Goal: Information Seeking & Learning: Learn about a topic

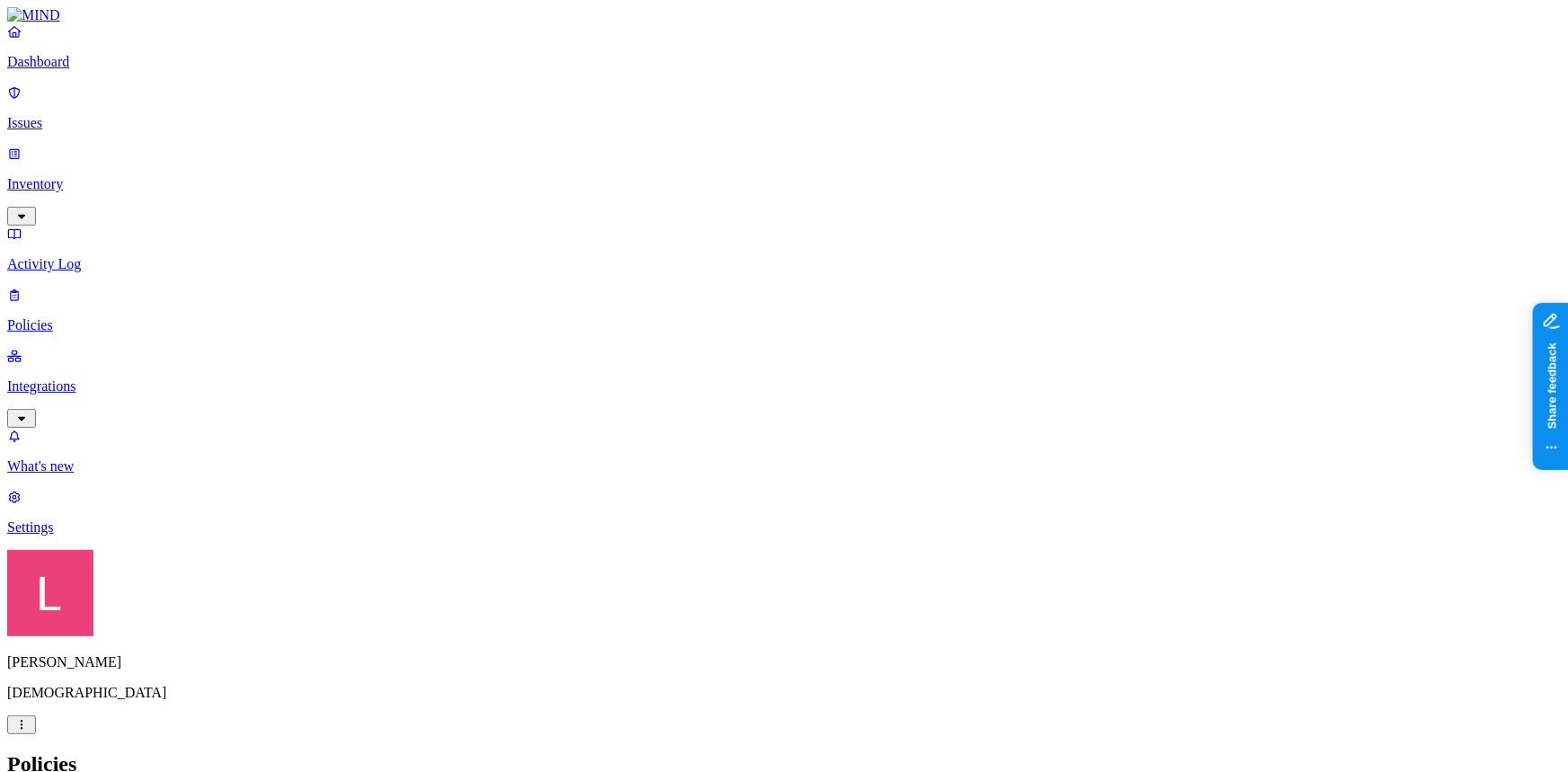
click at [75, 23] on link at bounding box center [784, 15] width 1554 height 16
click at [101, 155] on div "Dashboard Issues Inventory Activity Log Policies Integrations" at bounding box center [784, 225] width 1554 height 404
click at [102, 176] on p "Inventory" at bounding box center [784, 184] width 1554 height 16
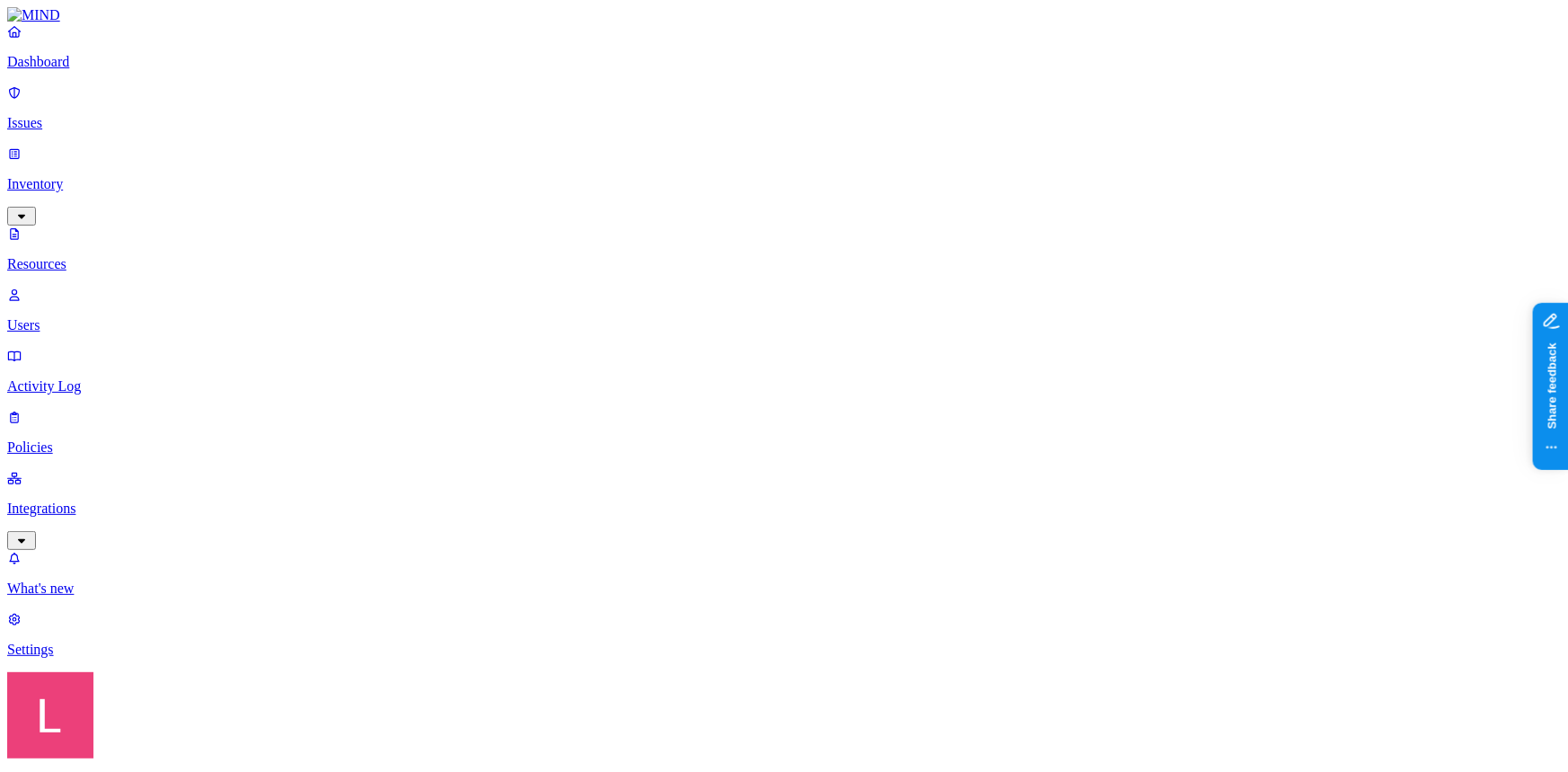
click at [128, 70] on p "Dashboard" at bounding box center [784, 62] width 1554 height 16
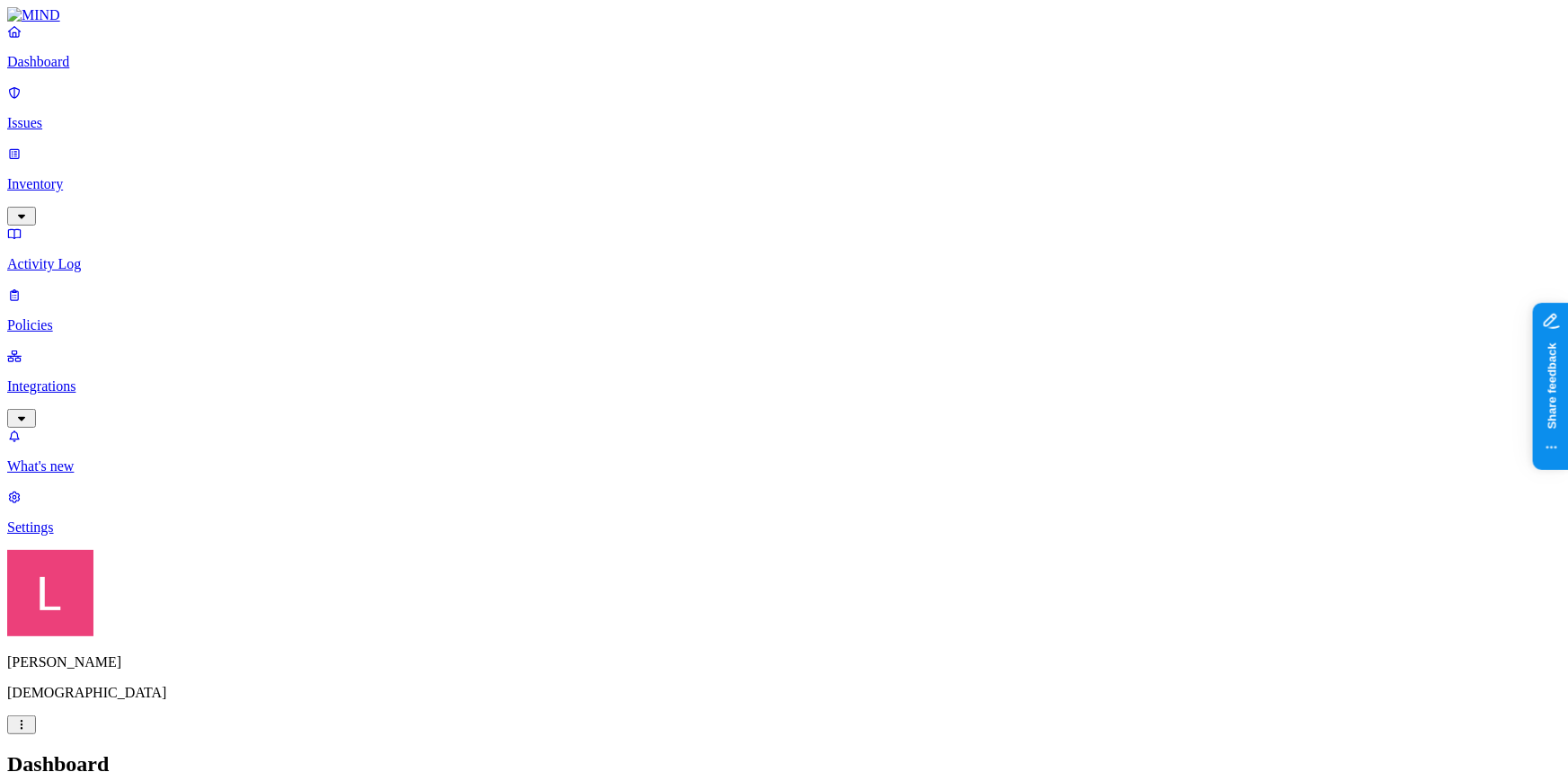
drag, startPoint x: 102, startPoint y: 117, endPoint x: 107, endPoint y: 215, distance: 98.0
click at [102, 117] on p "Issues" at bounding box center [784, 123] width 1554 height 16
click at [107, 317] on p "Policies" at bounding box center [784, 325] width 1554 height 16
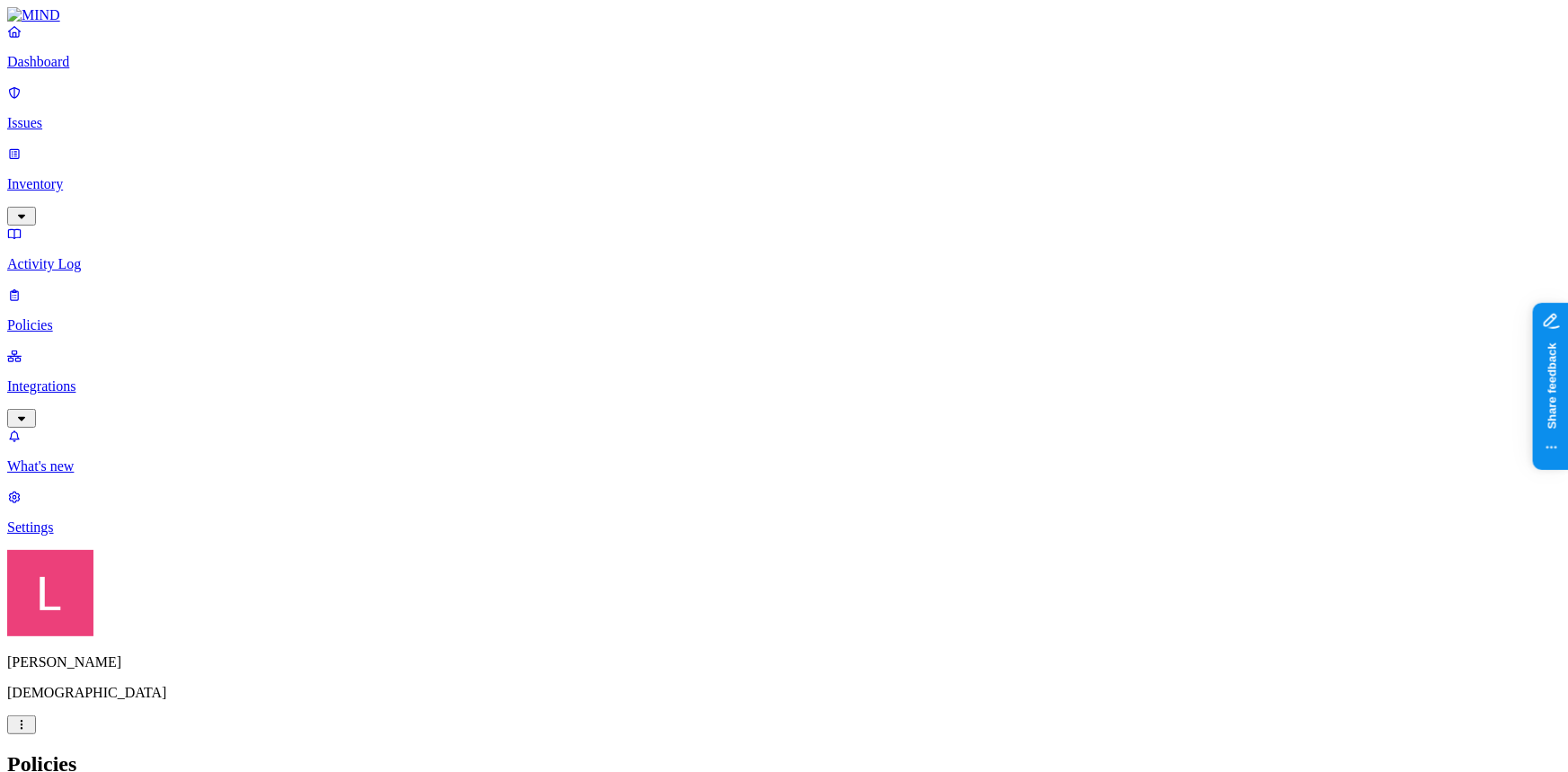
click at [403, 148] on button "button" at bounding box center [410, 150] width 14 height 5
click at [870, 752] on div "Policies Create Policy" at bounding box center [784, 782] width 1554 height 61
click at [78, 119] on p "Issues" at bounding box center [784, 123] width 1554 height 16
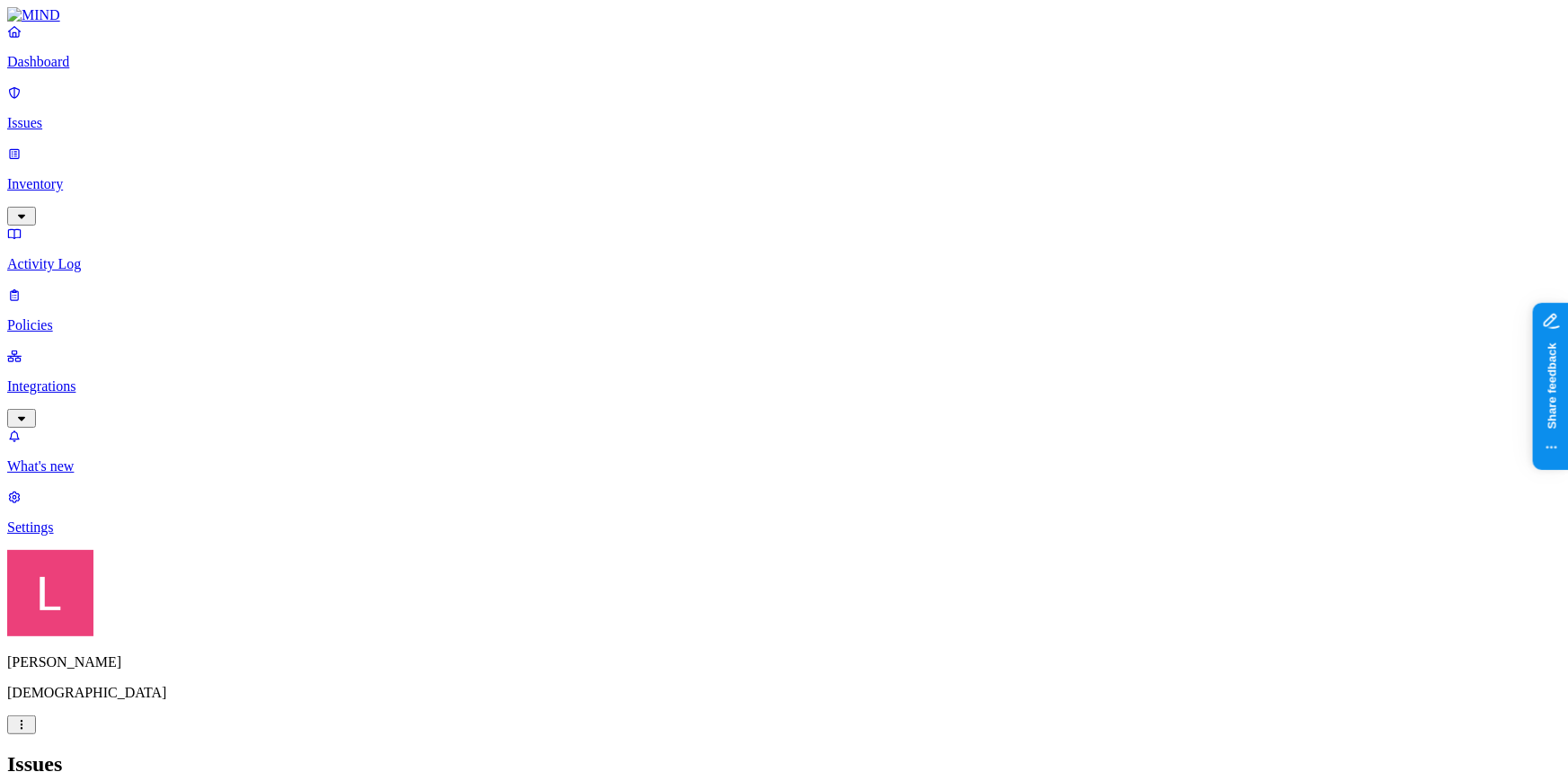
click at [471, 275] on div "Resolved" at bounding box center [471, 292] width 0 height 34
click at [755, 752] on h2 "Issues" at bounding box center [784, 764] width 1554 height 24
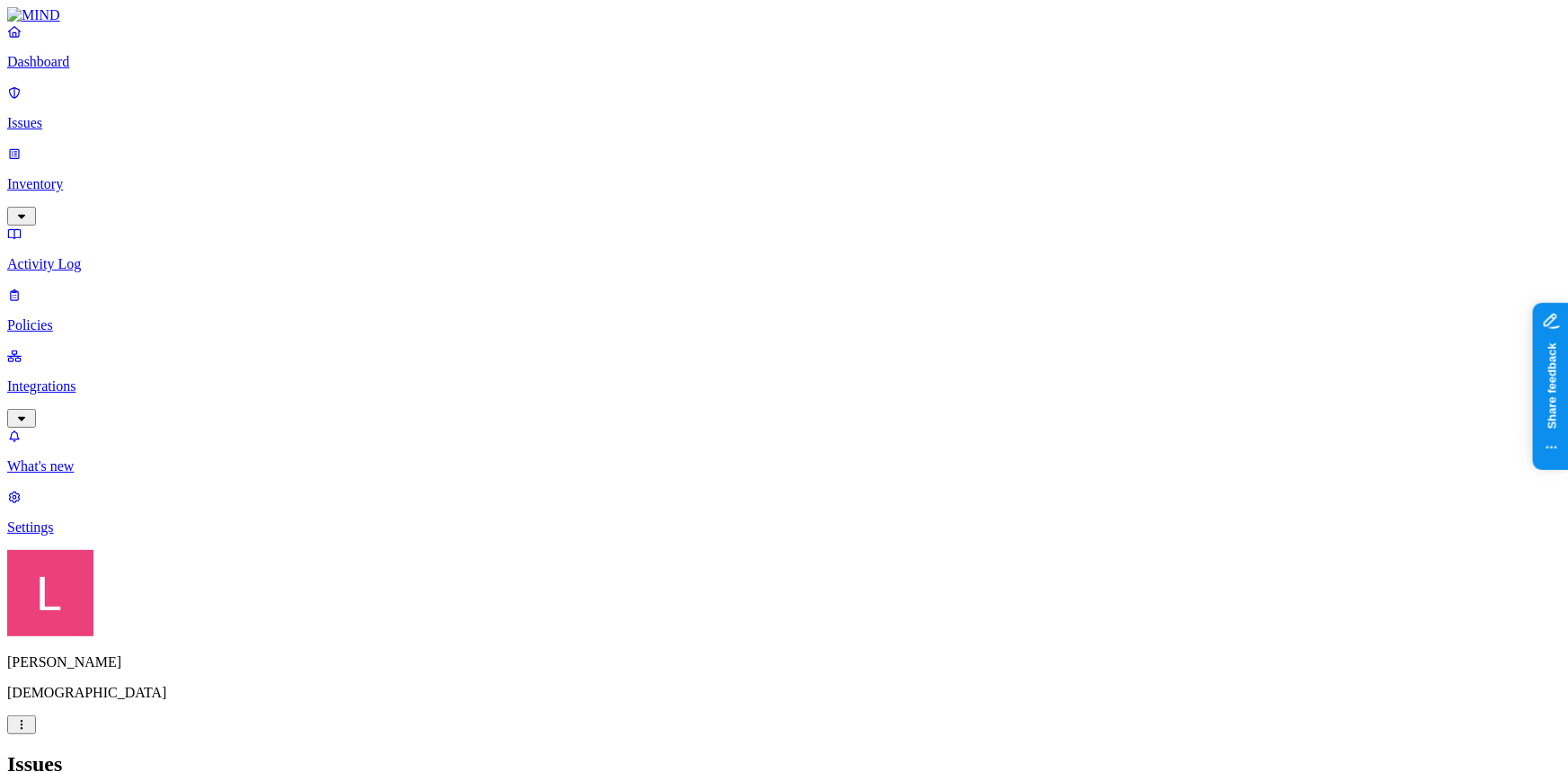
click at [471, 140] on button "button" at bounding box center [478, 146] width 14 height 19
click at [471, 187] on div "In Progress" at bounding box center [471, 221] width 0 height 69
click at [647, 752] on div "Issues" at bounding box center [784, 764] width 1554 height 24
click at [104, 287] on link "Policies" at bounding box center [784, 310] width 1554 height 47
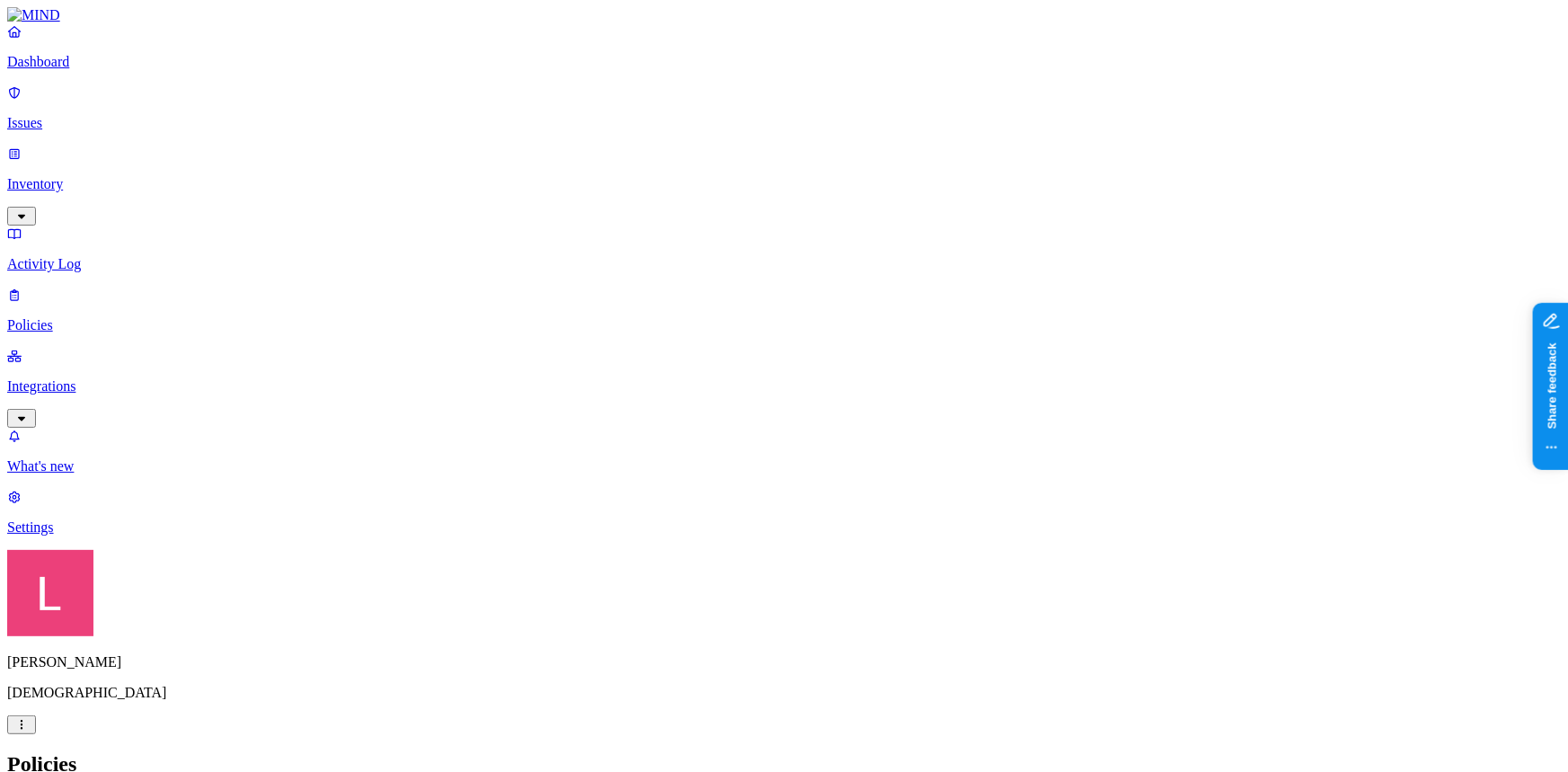
scroll to position [326, 0]
click at [118, 70] on p "Dashboard" at bounding box center [784, 62] width 1554 height 16
drag, startPoint x: 573, startPoint y: 324, endPoint x: 461, endPoint y: 439, distance: 160.1
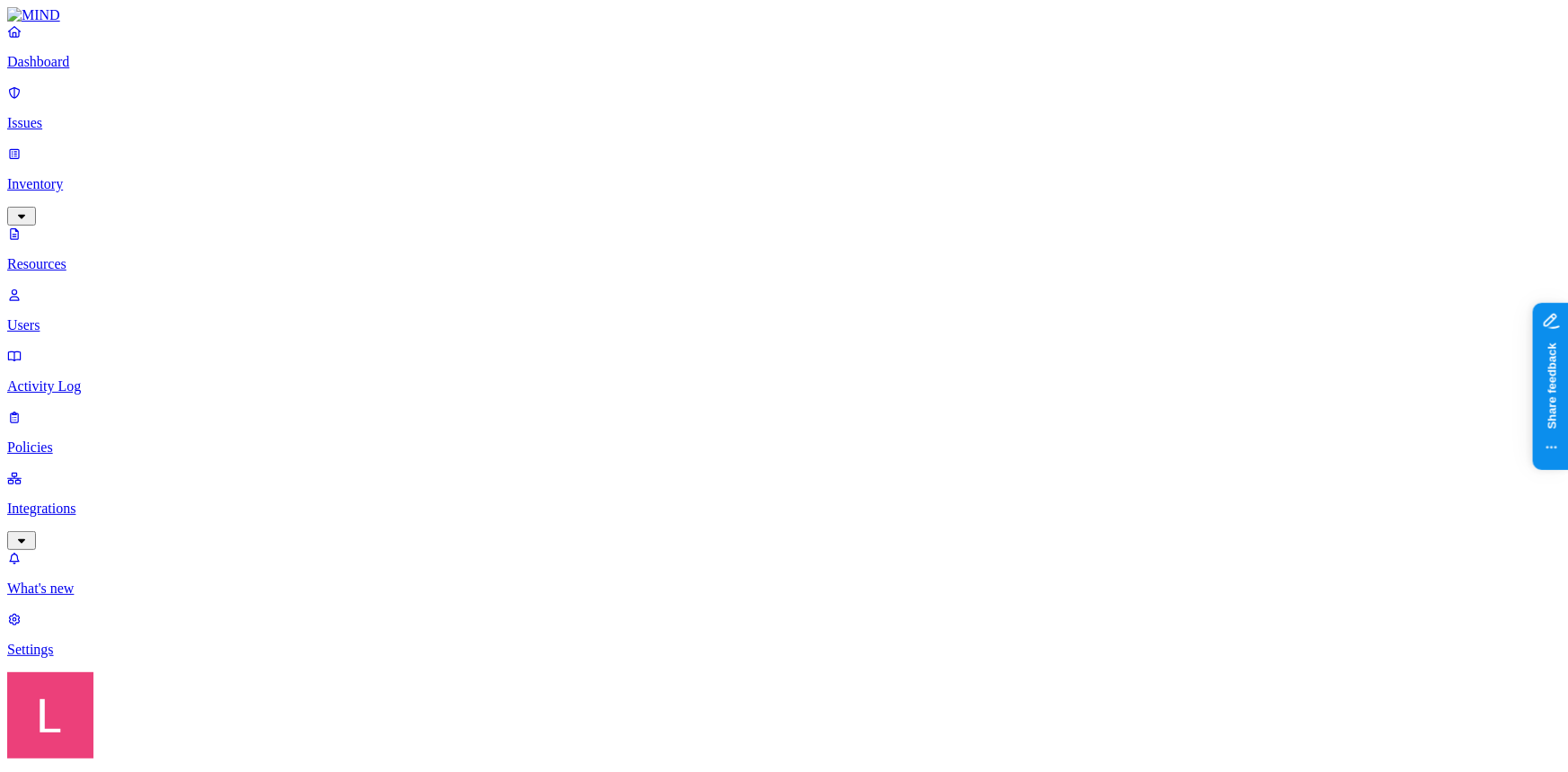
drag, startPoint x: 91, startPoint y: 205, endPoint x: 154, endPoint y: 254, distance: 80.0
click at [91, 317] on p "Users" at bounding box center [784, 325] width 1554 height 16
click at [76, 70] on p "Dashboard" at bounding box center [784, 62] width 1554 height 16
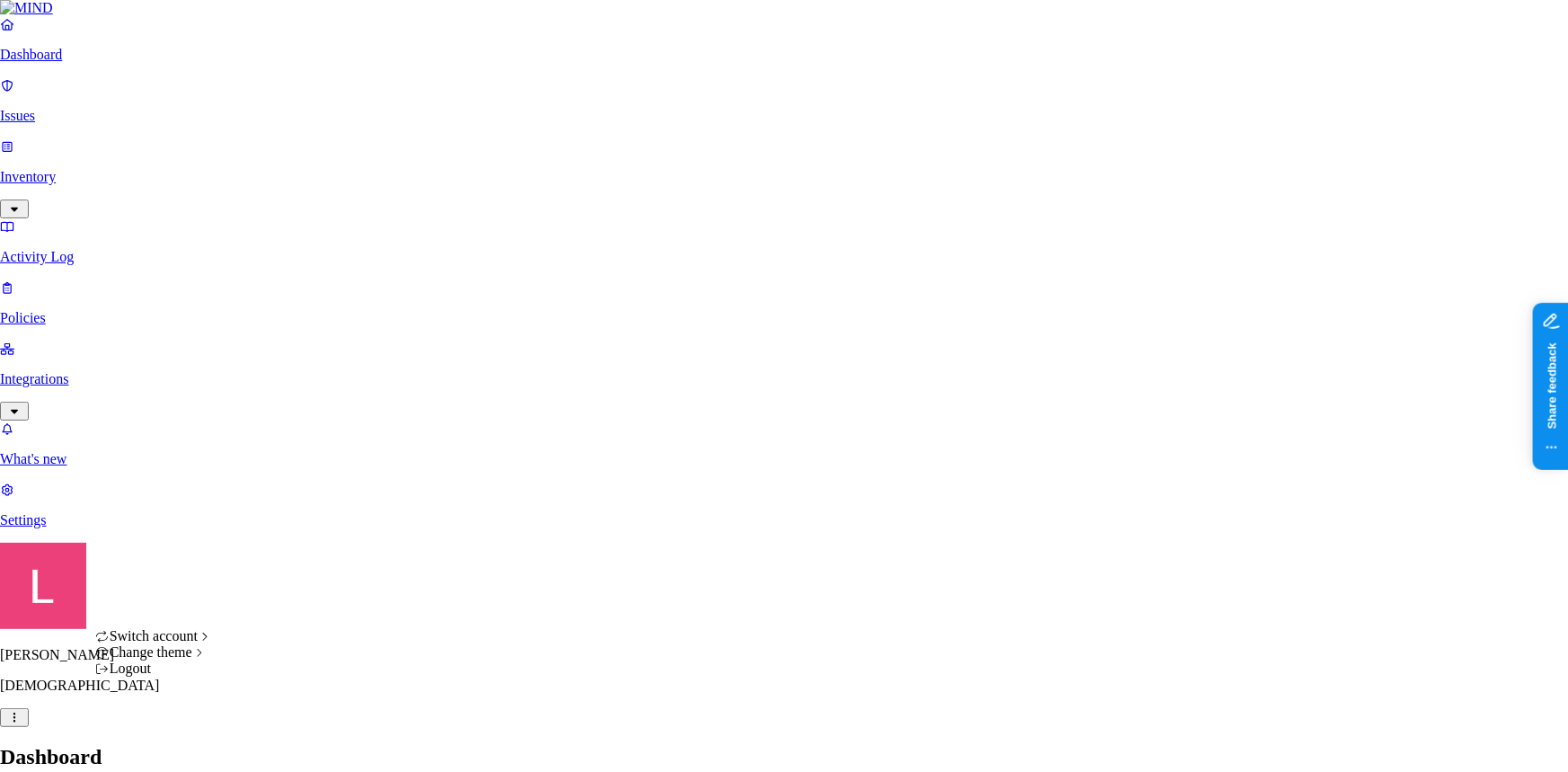
drag, startPoint x: 77, startPoint y: 695, endPoint x: 66, endPoint y: 695, distance: 11.7
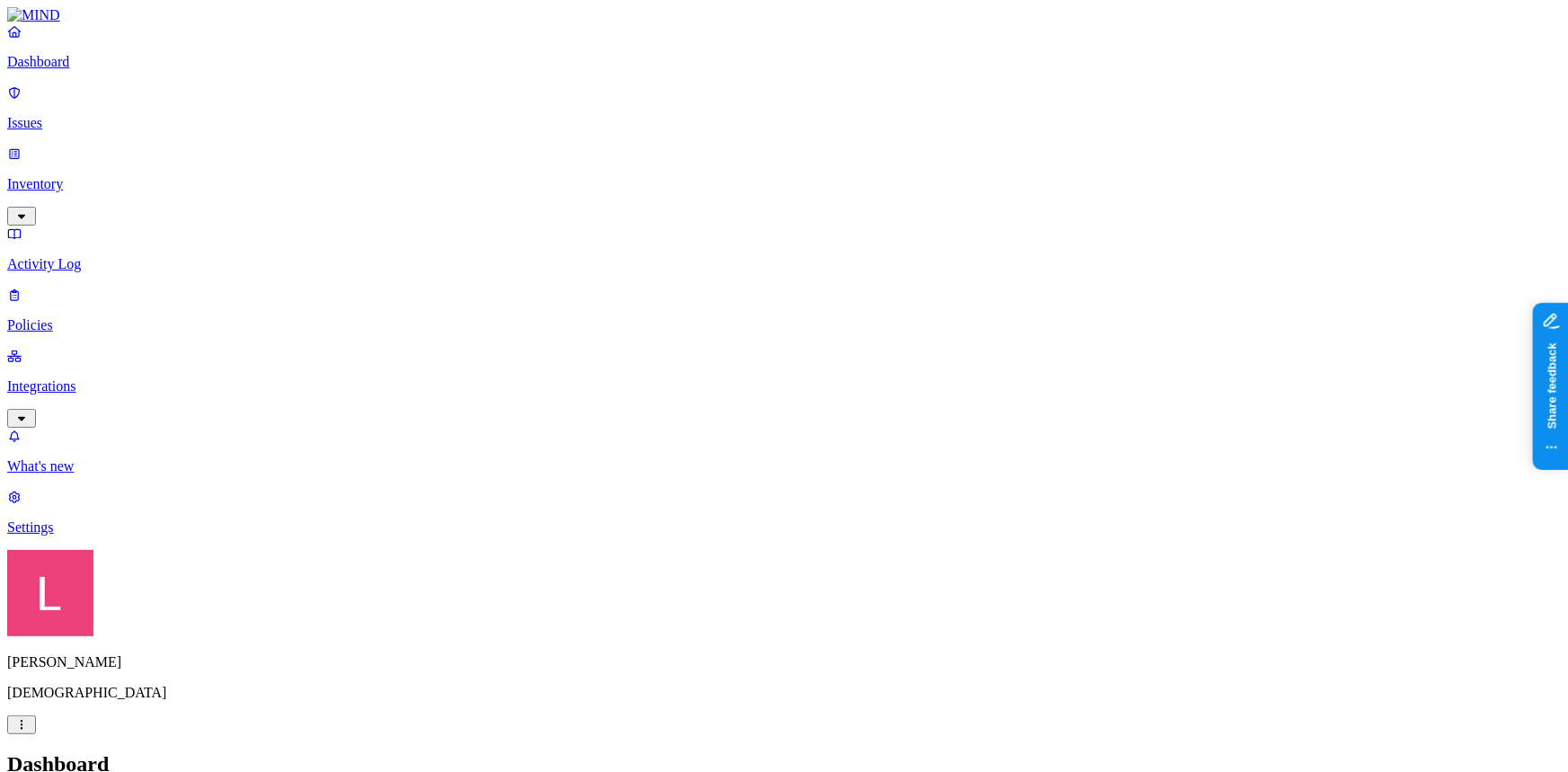
click at [66, 536] on p "Settings" at bounding box center [784, 527] width 1554 height 16
click at [90, 117] on p "Issues" at bounding box center [784, 123] width 1554 height 16
click at [92, 287] on link "Policies" at bounding box center [784, 310] width 1554 height 47
click at [106, 176] on p "Inventory" at bounding box center [784, 184] width 1554 height 16
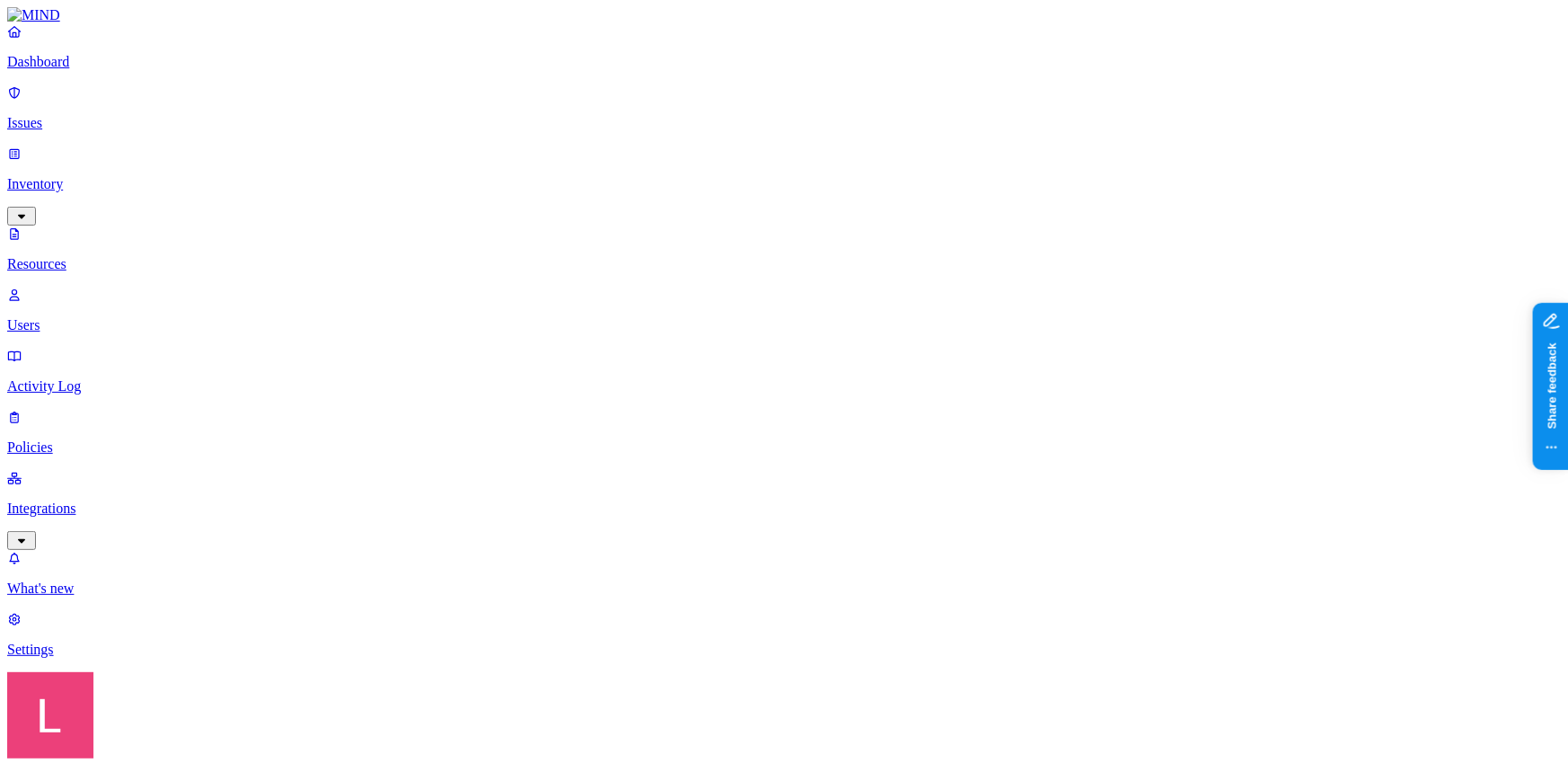
drag, startPoint x: 296, startPoint y: 58, endPoint x: 188, endPoint y: 58, distance: 107.8
type input "cyberhaven"
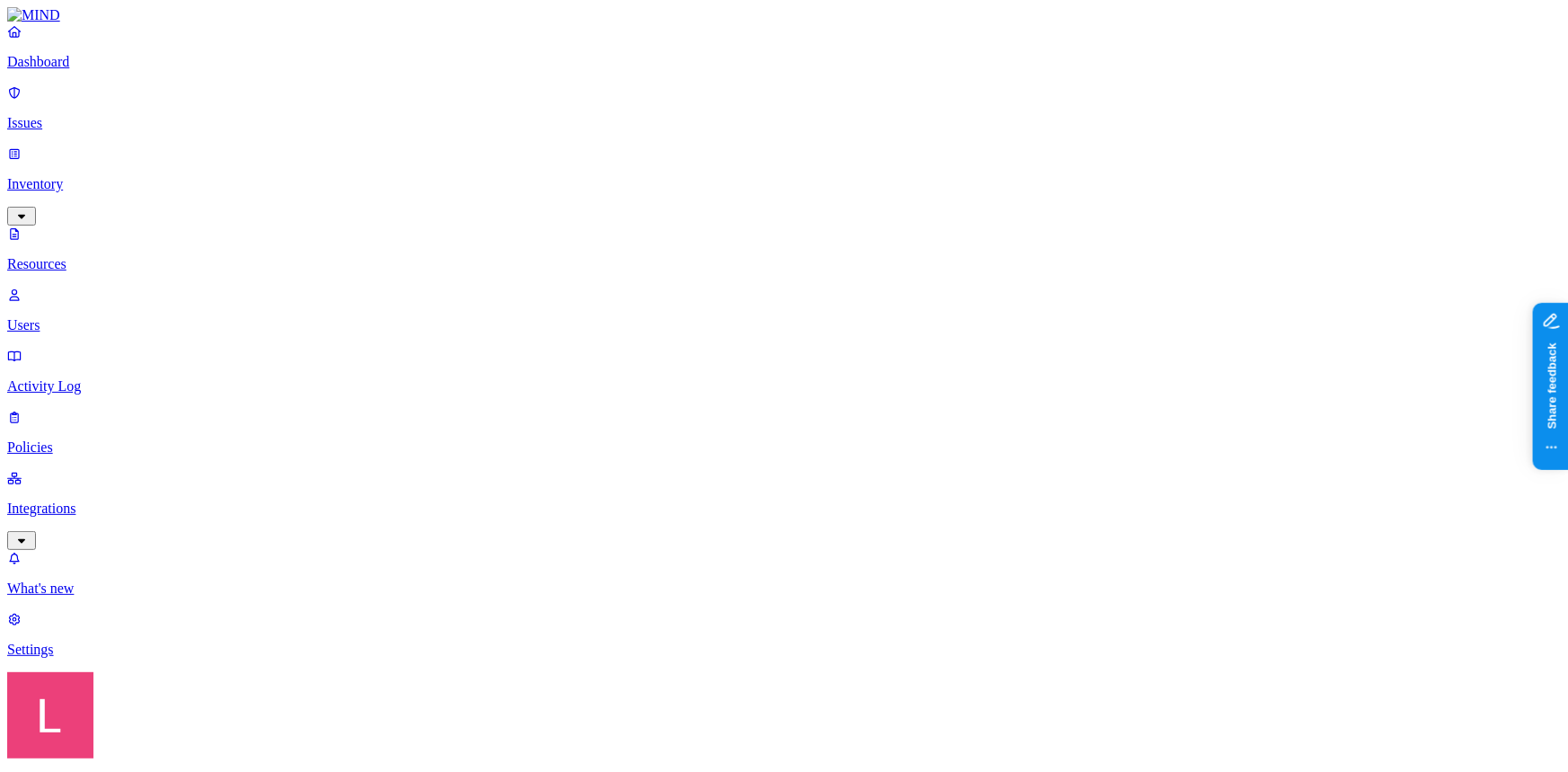
click at [127, 70] on p "Dashboard" at bounding box center [784, 62] width 1554 height 16
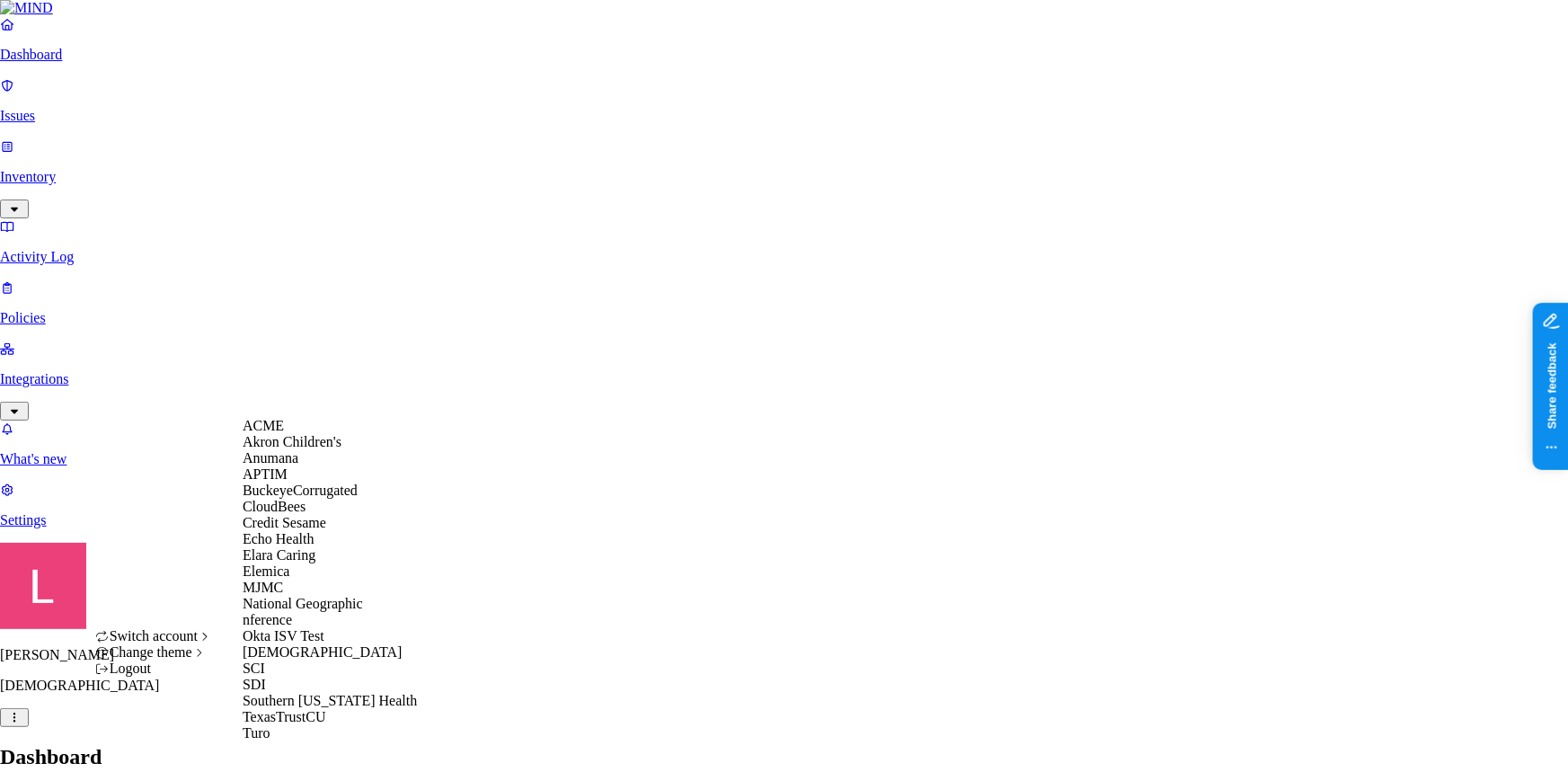
click at [306, 483] on div "APTIM" at bounding box center [330, 474] width 174 height 16
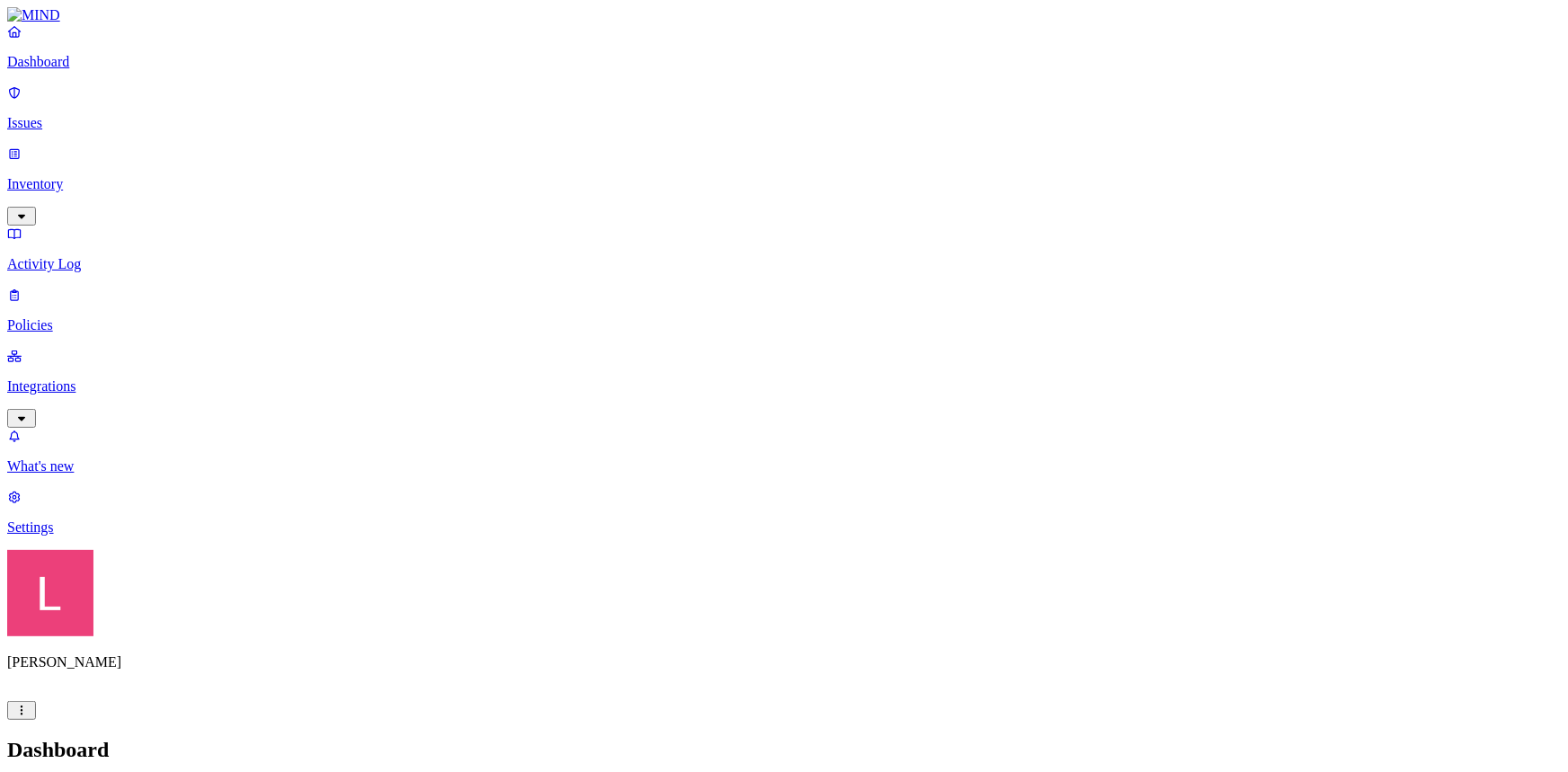
click at [66, 536] on p "Settings" at bounding box center [784, 527] width 1554 height 16
click at [75, 70] on p "Dashboard" at bounding box center [784, 62] width 1554 height 16
